Goal: Navigation & Orientation: Find specific page/section

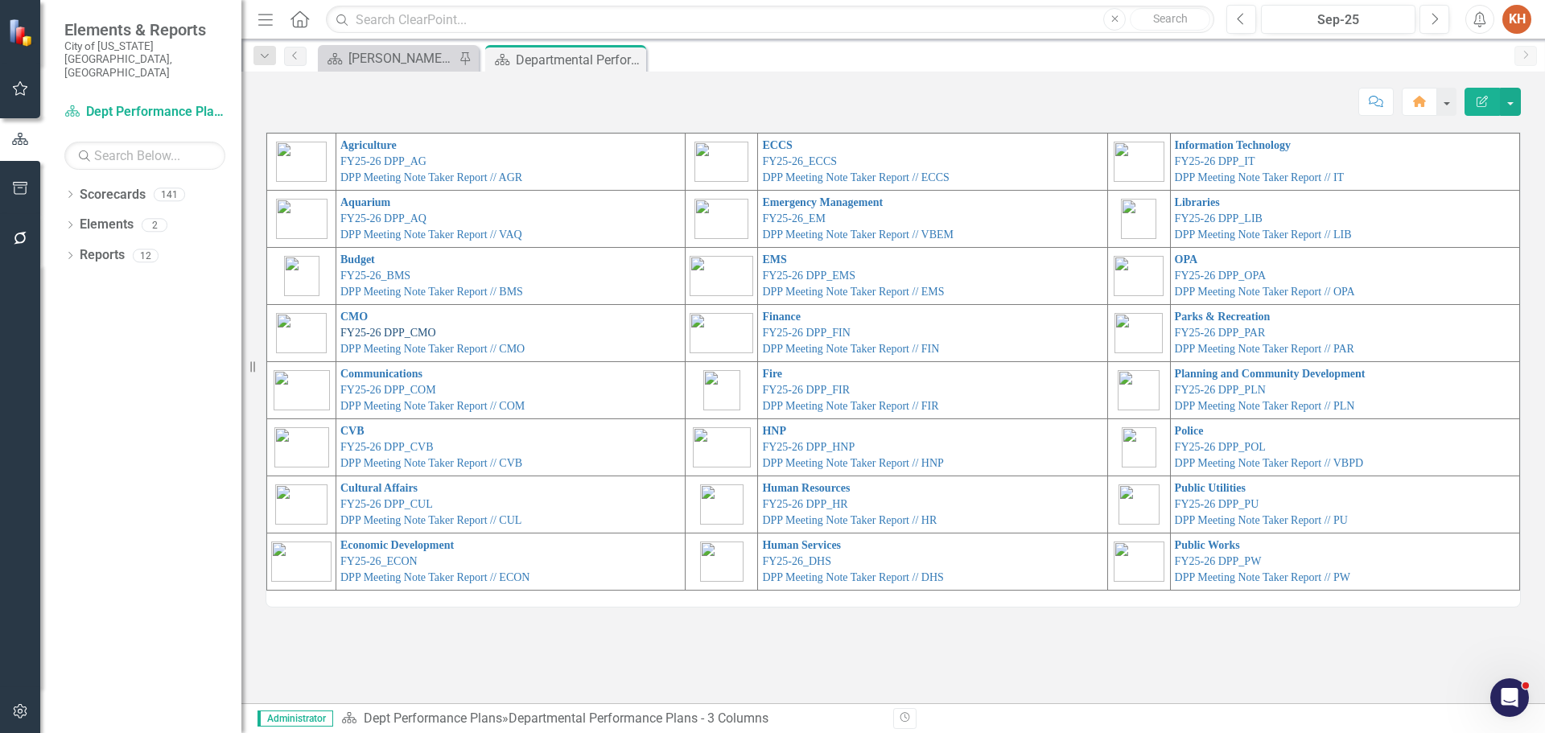
click at [347, 331] on link "FY25-26 DPP_CMO" at bounding box center [388, 333] width 96 height 12
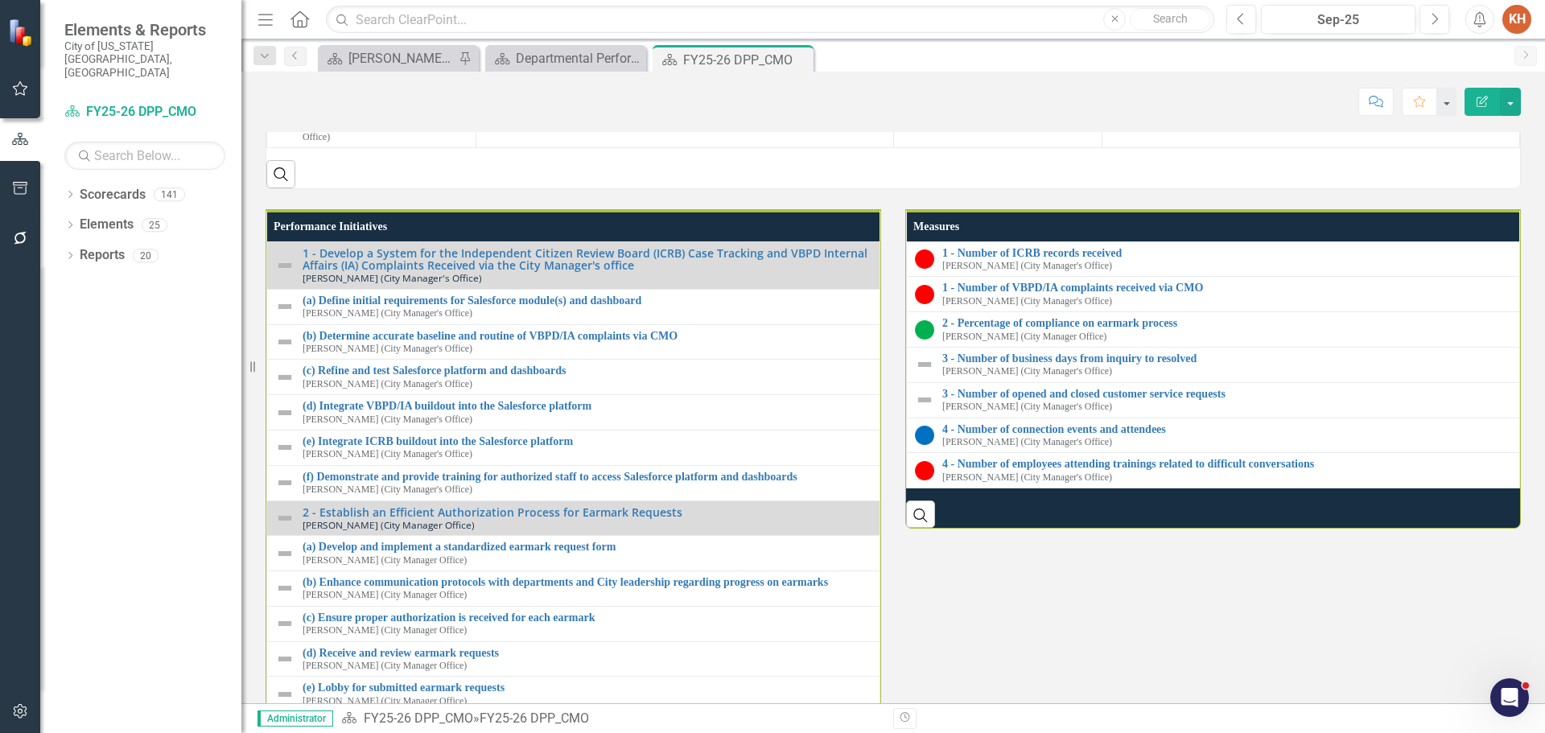
scroll to position [1690, 0]
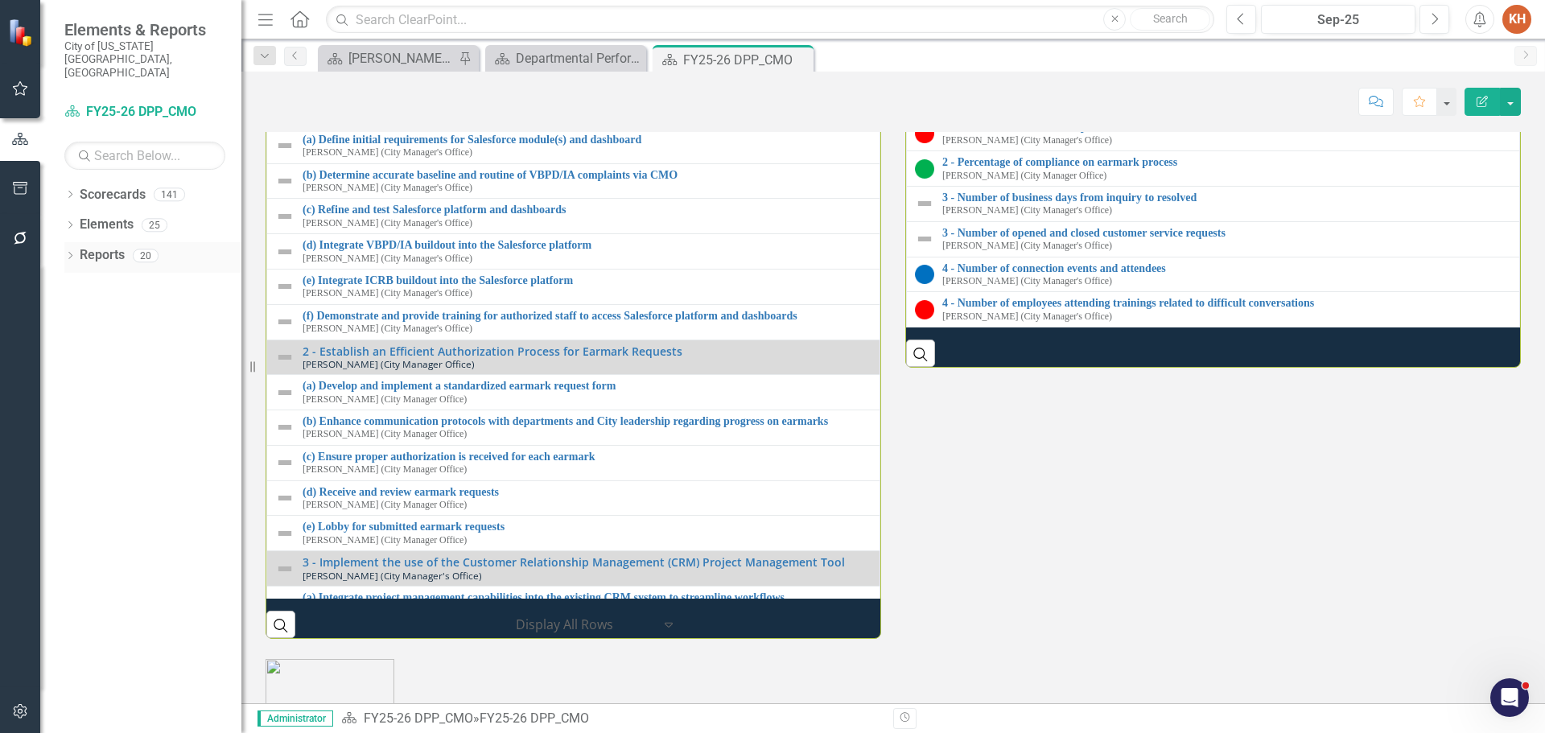
click at [111, 246] on link "Reports" at bounding box center [102, 255] width 45 height 19
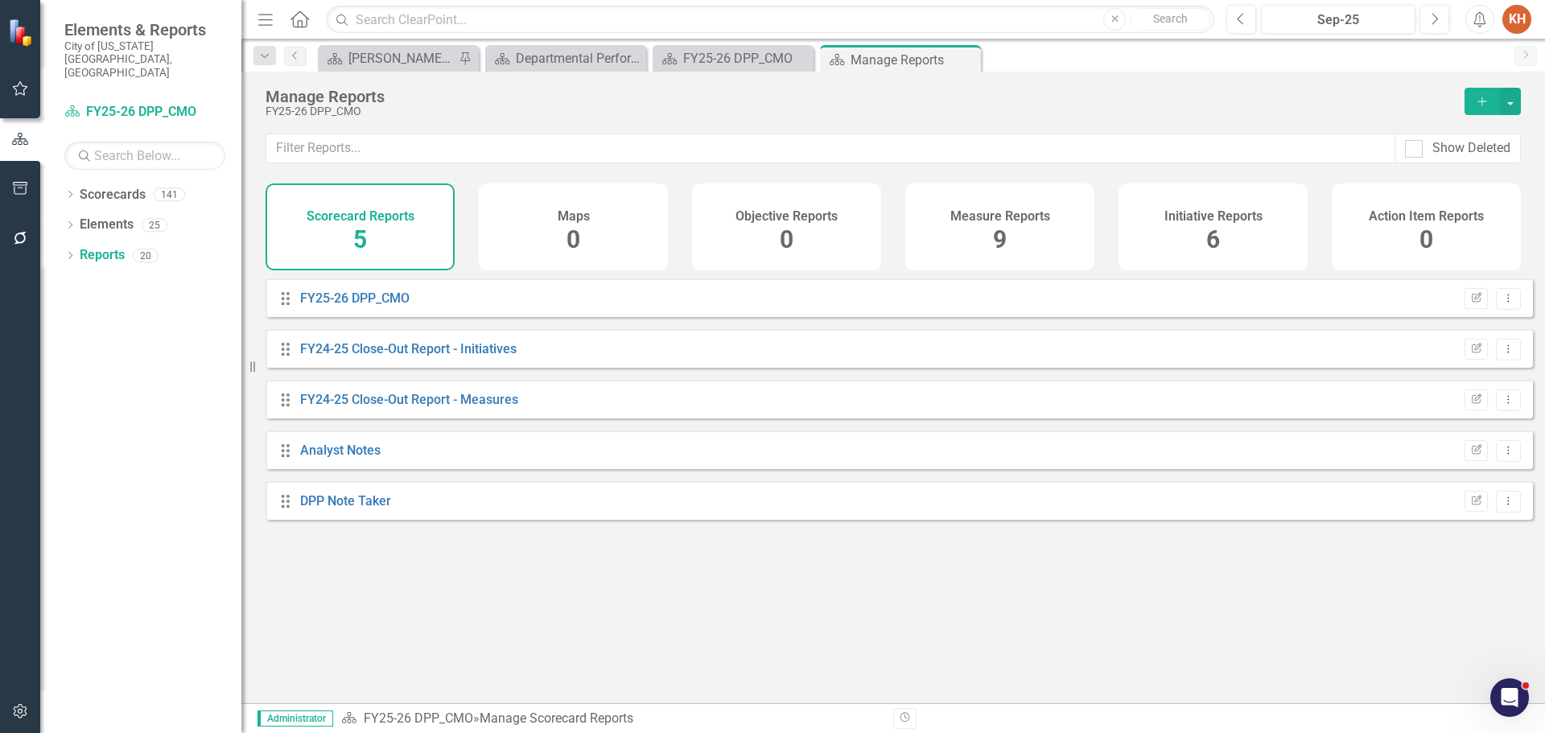
click at [1195, 215] on h4 "Initiative Reports" at bounding box center [1214, 216] width 98 height 14
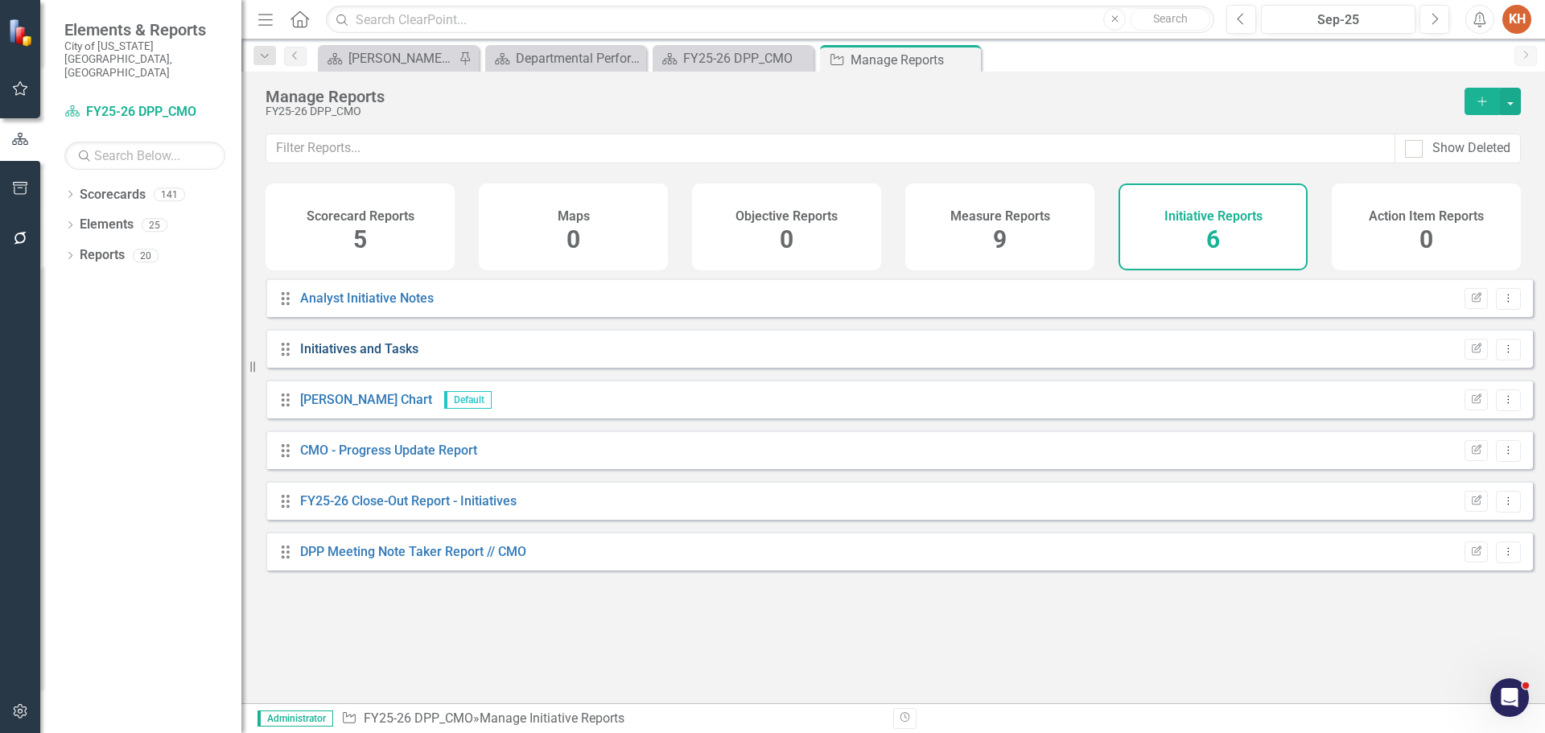
click at [365, 357] on link "Initiatives and Tasks" at bounding box center [359, 348] width 118 height 15
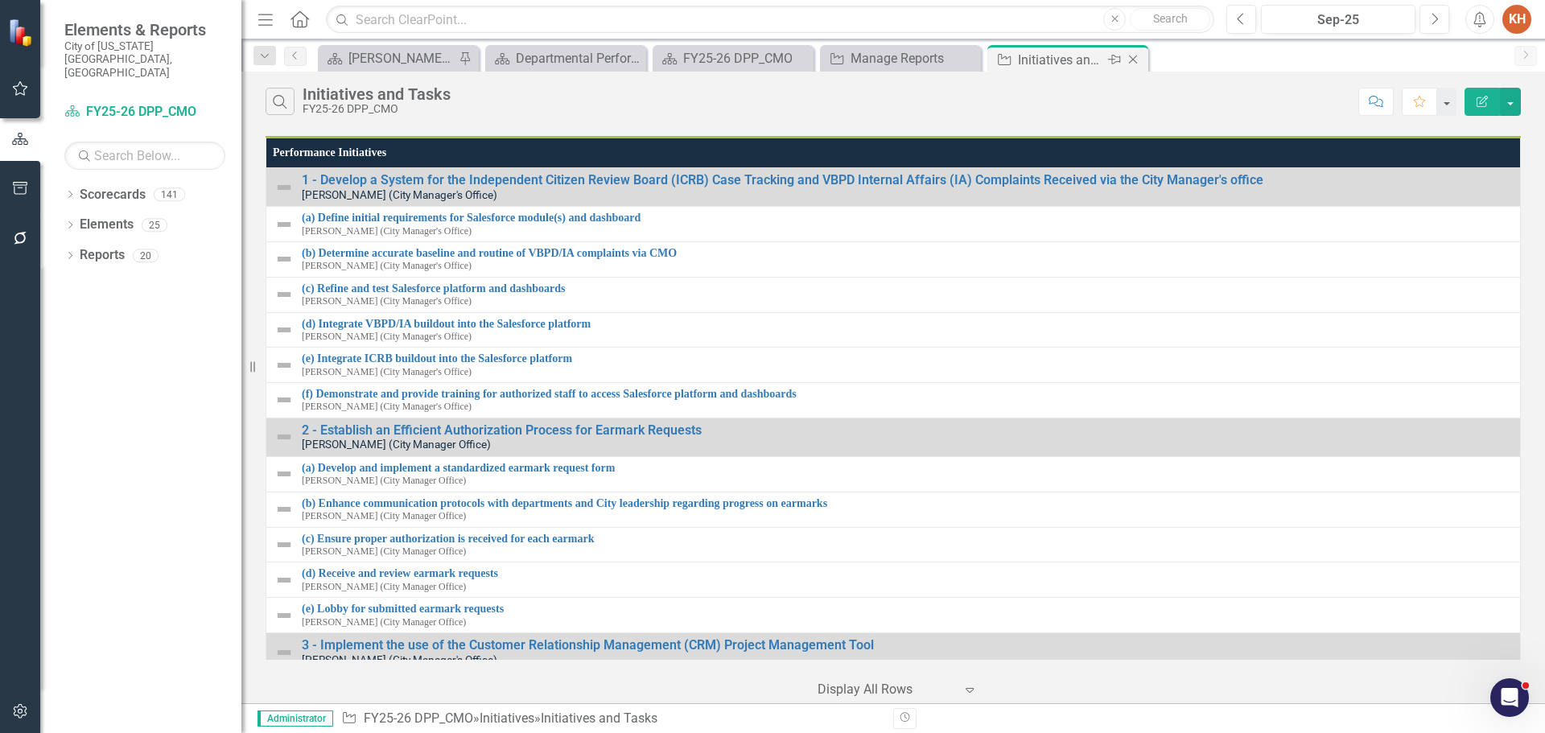
click at [1133, 60] on icon "Close" at bounding box center [1133, 59] width 16 height 13
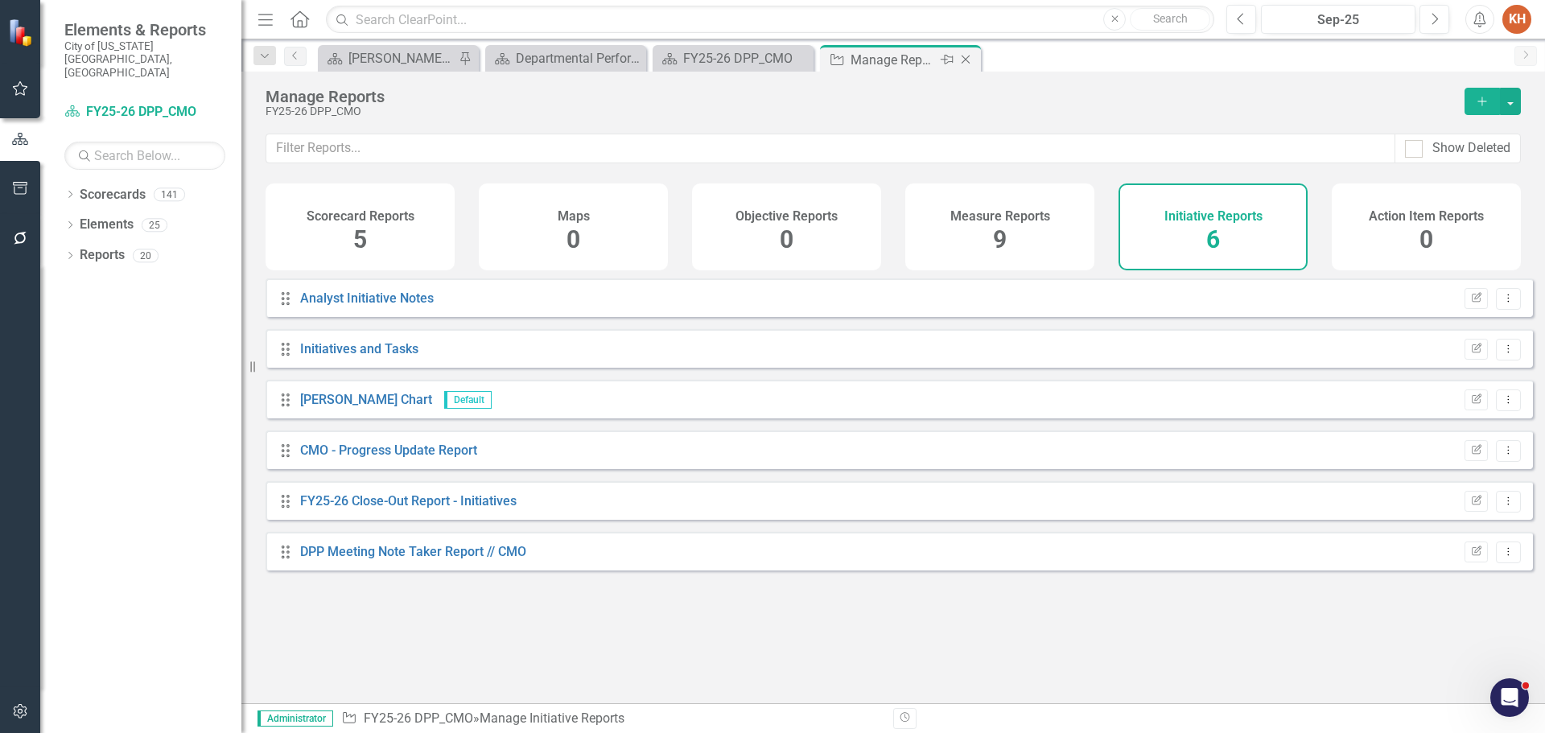
click at [970, 60] on icon "Close" at bounding box center [966, 59] width 16 height 13
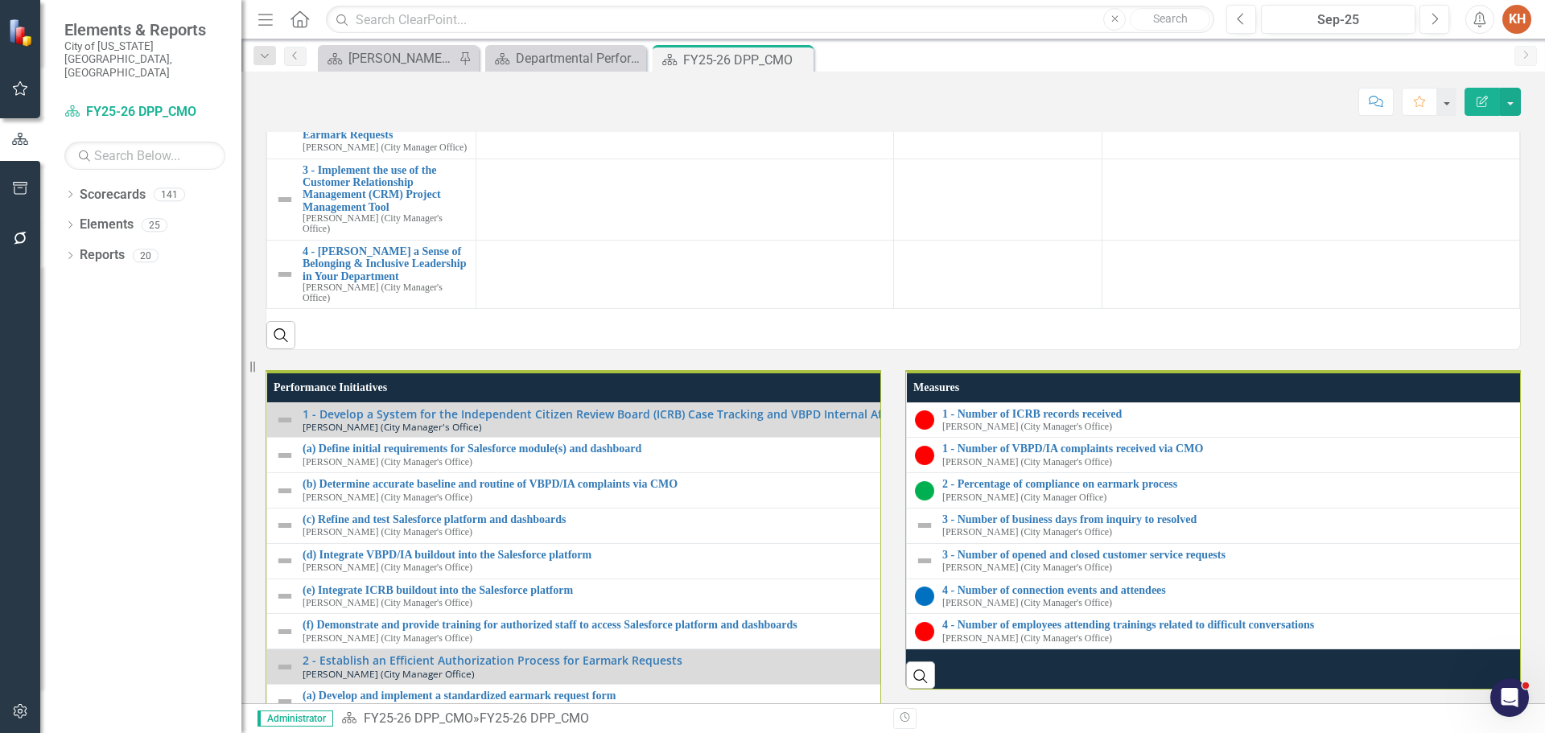
scroll to position [1529, 0]
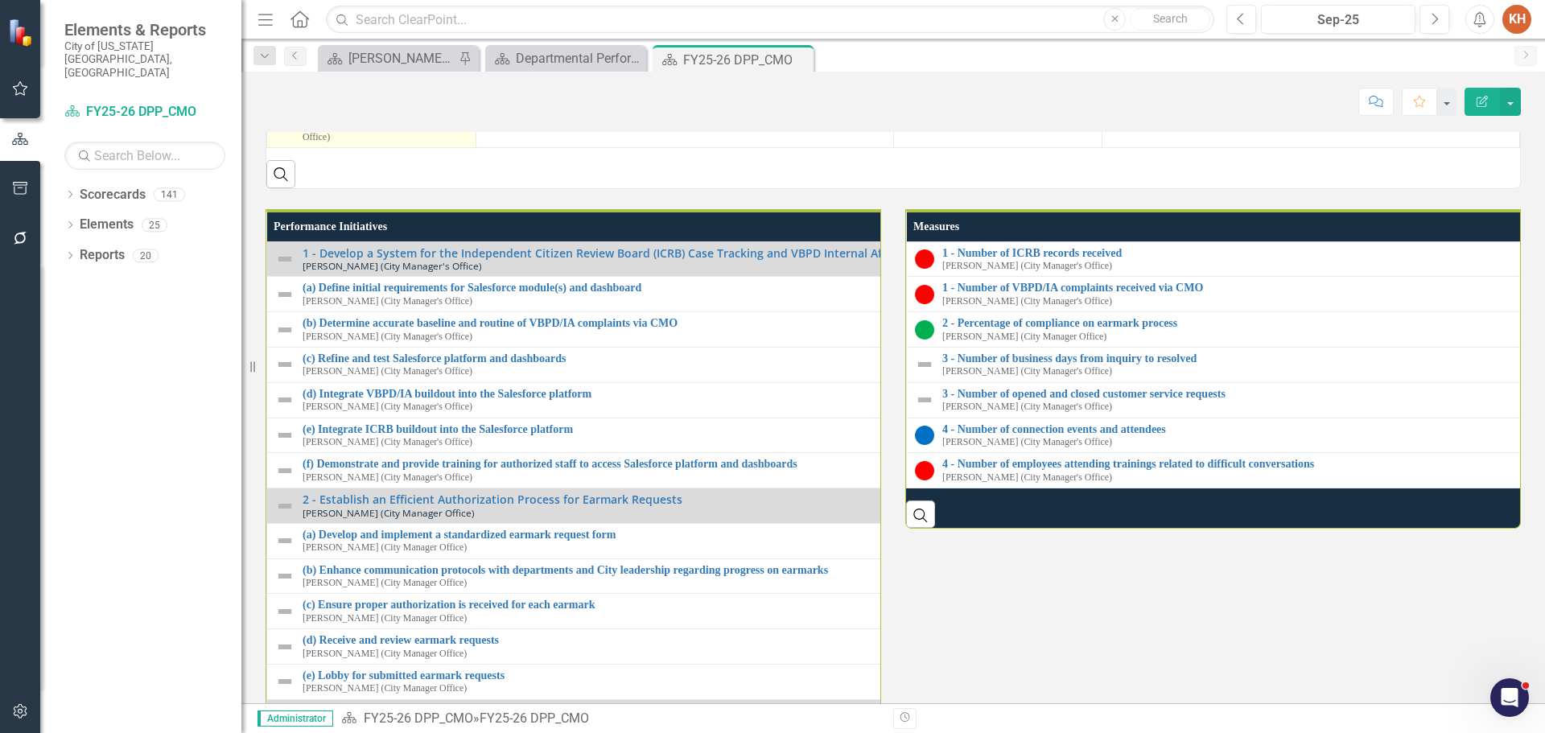
click at [386, 122] on link "4 - [PERSON_NAME] a Sense of Belonging & Inclusive Leadership in Your Department" at bounding box center [385, 103] width 165 height 37
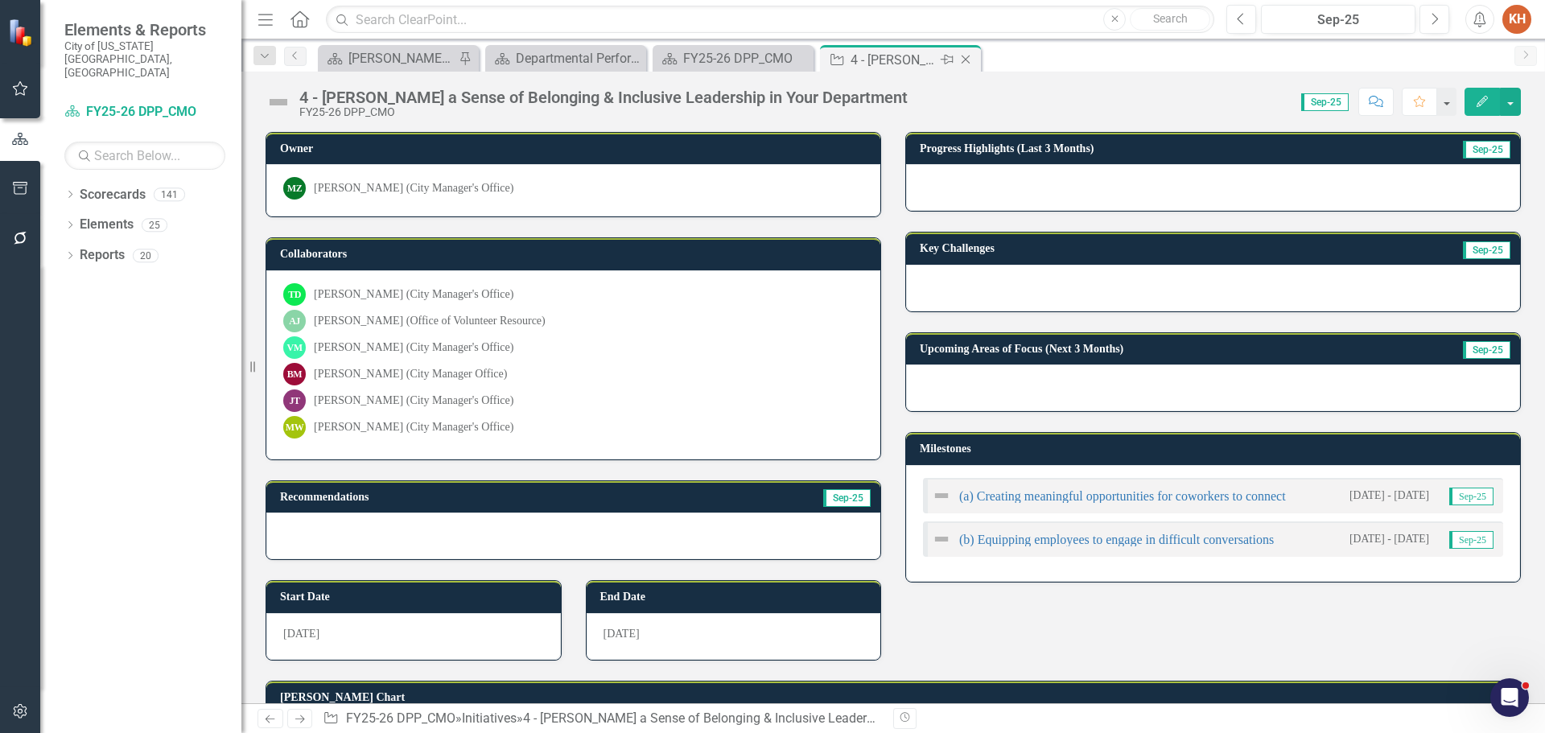
click at [964, 59] on icon "Close" at bounding box center [966, 59] width 16 height 13
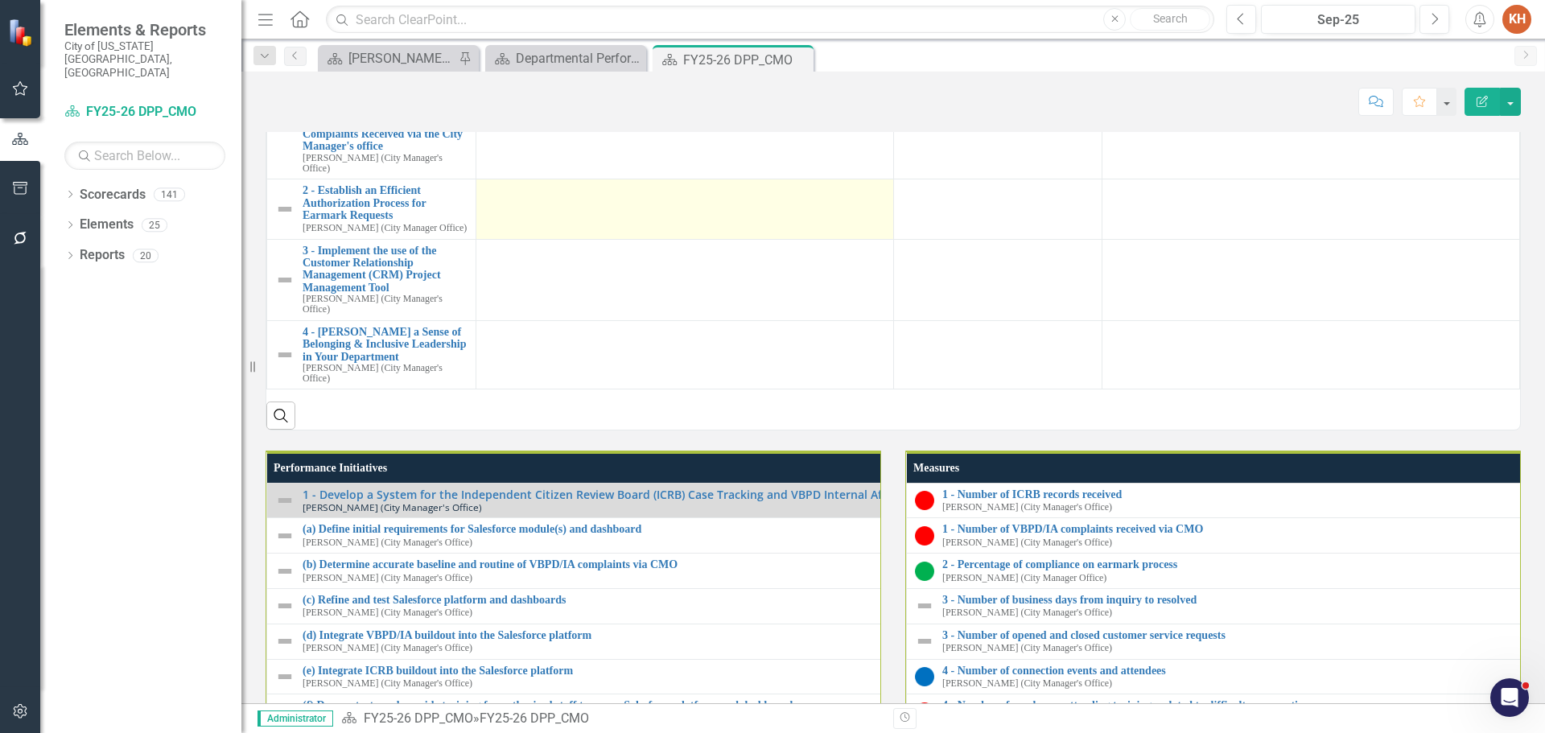
scroll to position [1449, 0]
